Goal: Information Seeking & Learning: Learn about a topic

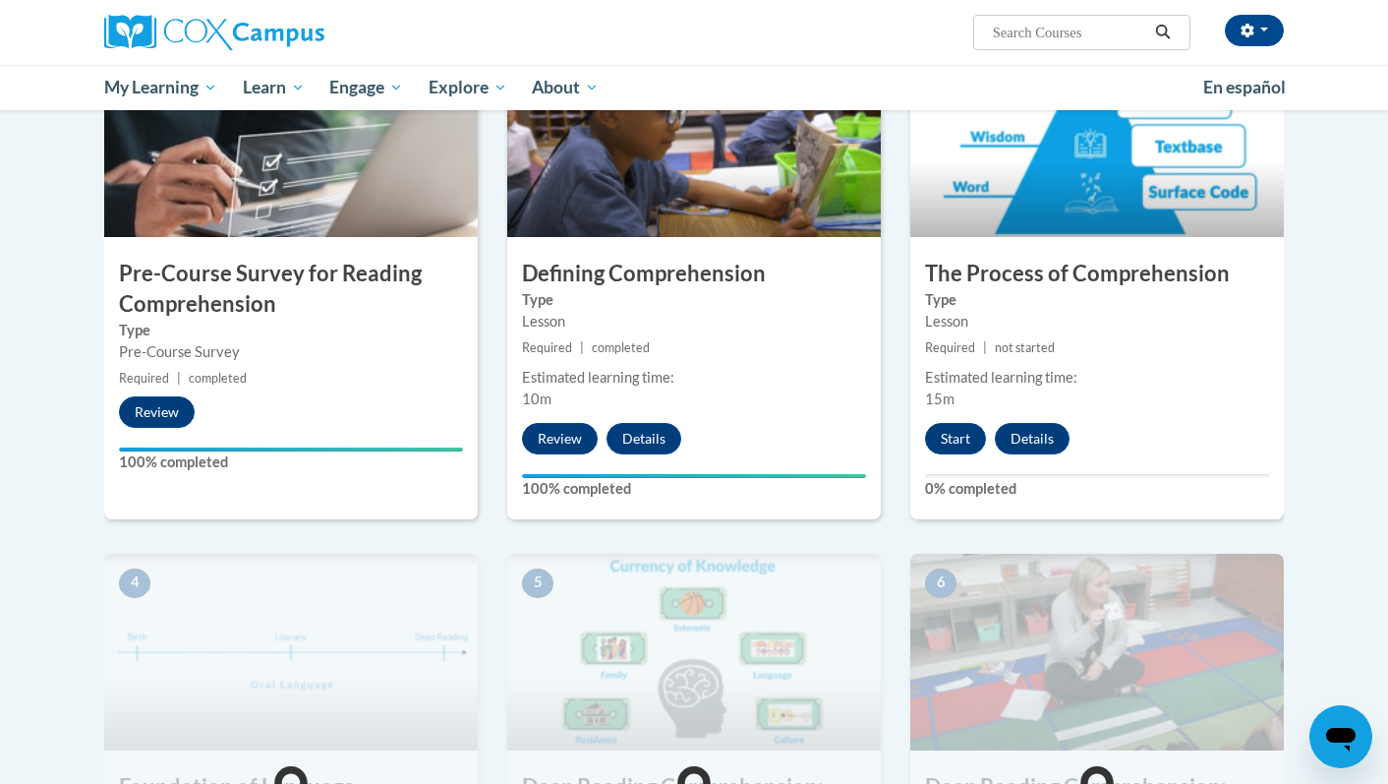
scroll to position [500, 0]
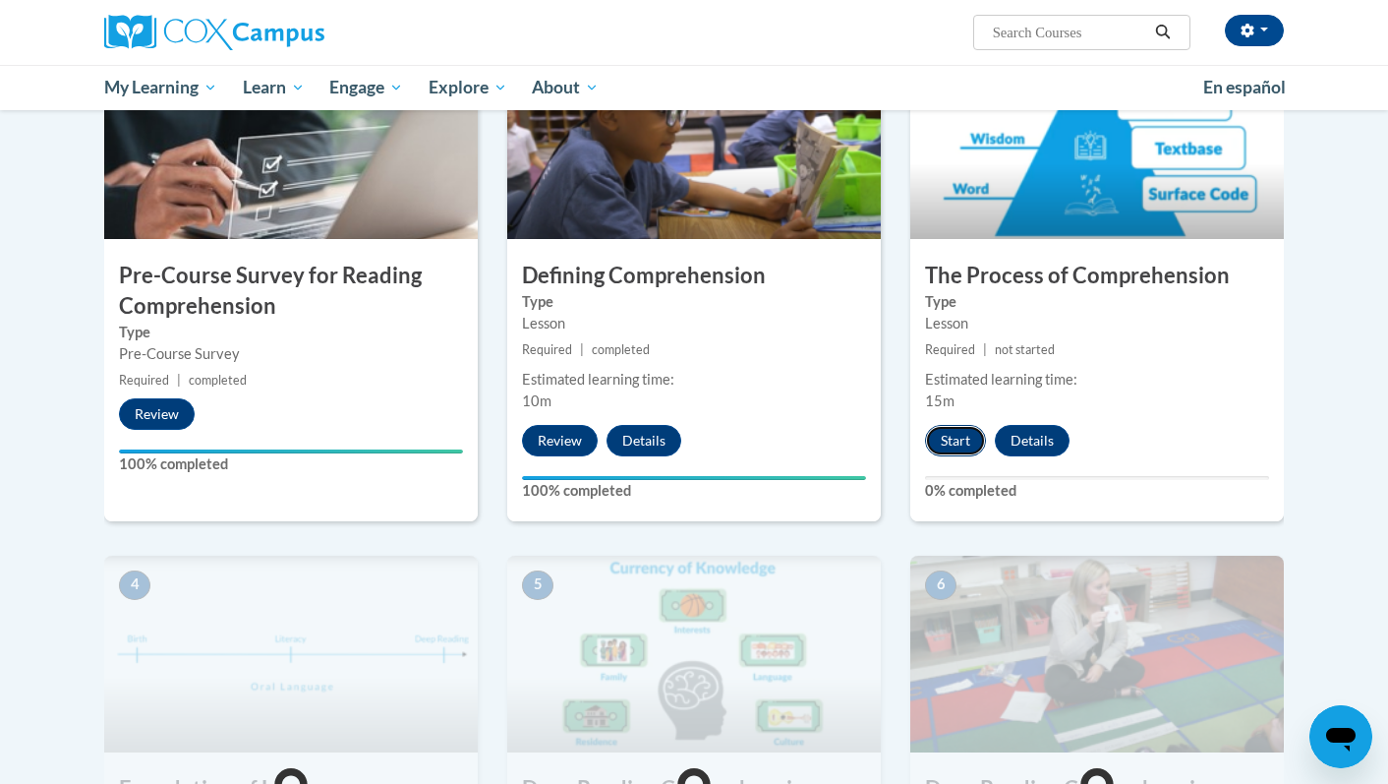
click at [960, 436] on button "Start" at bounding box center [955, 440] width 61 height 31
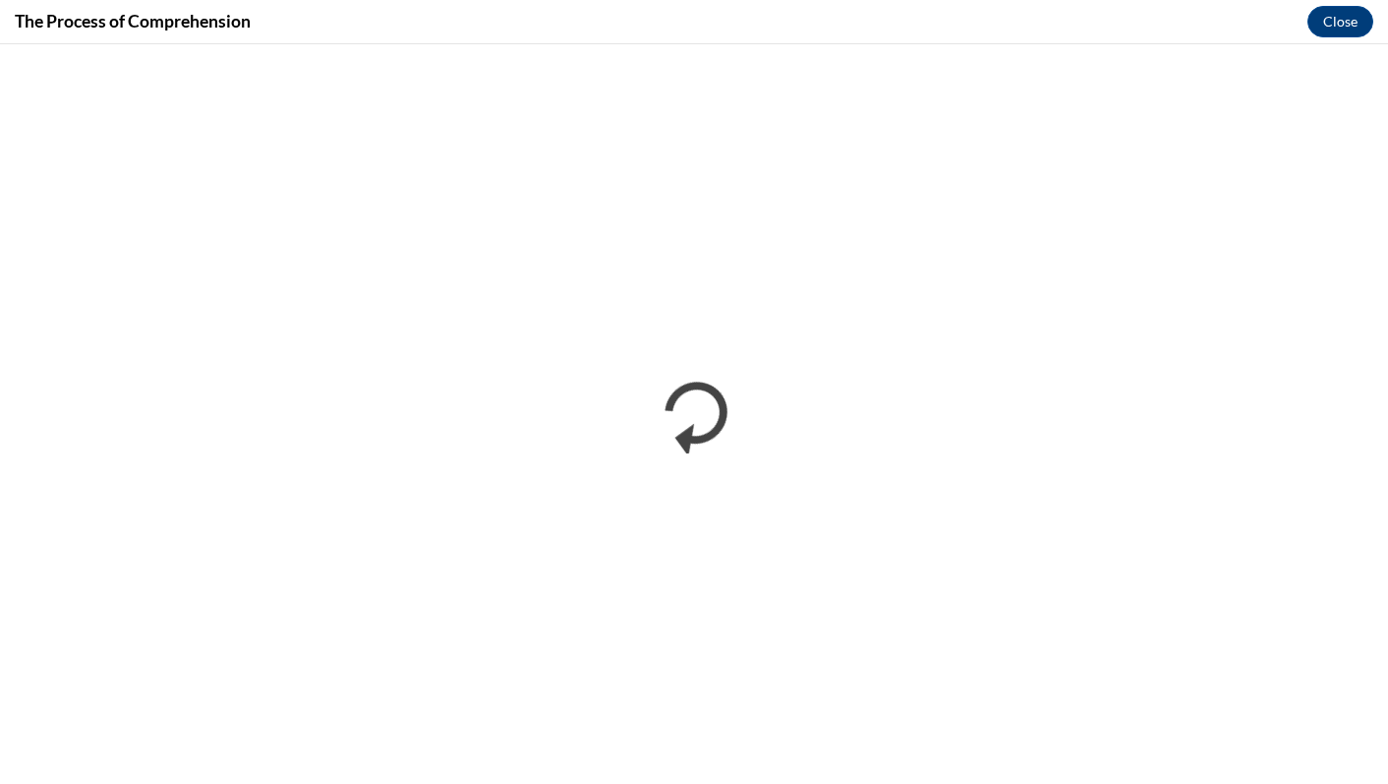
scroll to position [0, 0]
